Goal: Navigation & Orientation: Find specific page/section

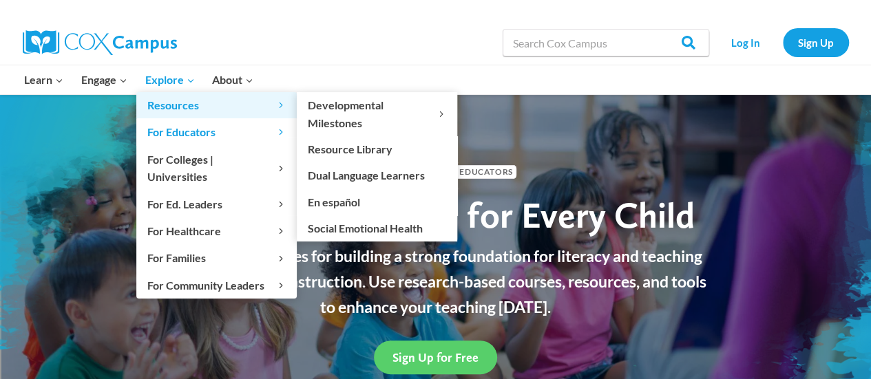
click at [182, 94] on link "Resources Expand" at bounding box center [216, 105] width 160 height 26
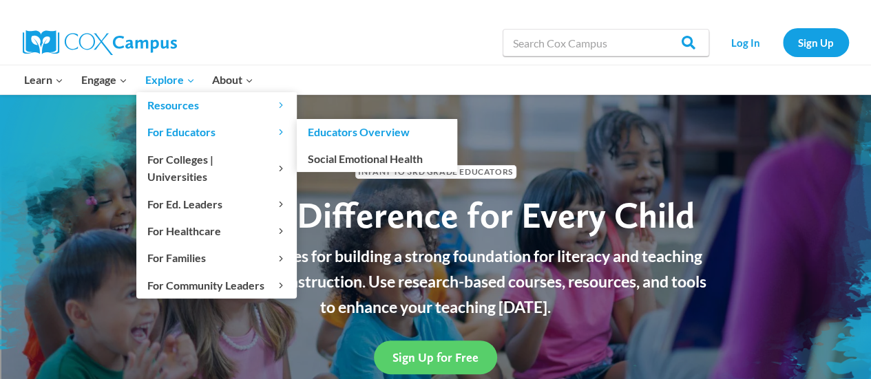
click at [279, 141] on link "For Educators Expand" at bounding box center [216, 132] width 160 height 26
click at [394, 131] on link "Educators Overview" at bounding box center [377, 132] width 160 height 26
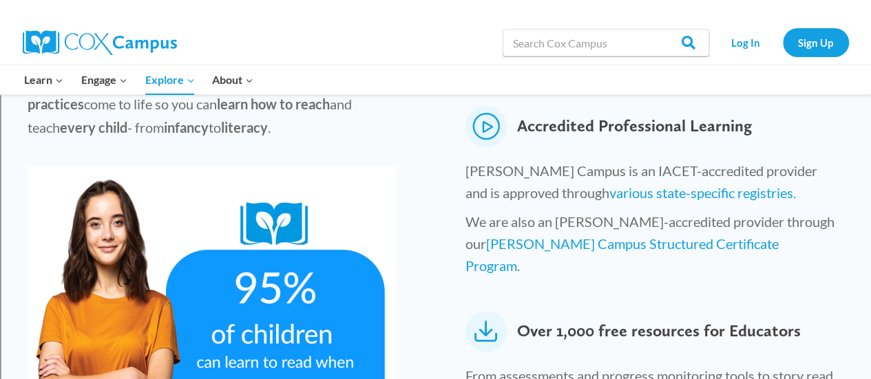
scroll to position [667, 0]
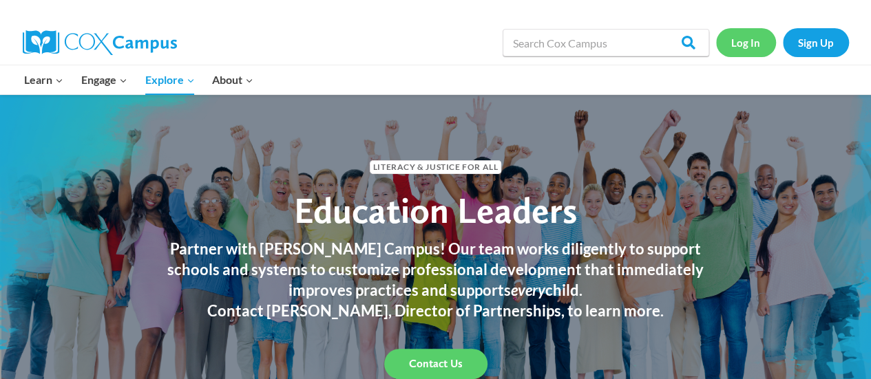
click at [750, 48] on link "Log In" at bounding box center [746, 42] width 60 height 28
